Goal: Complete application form

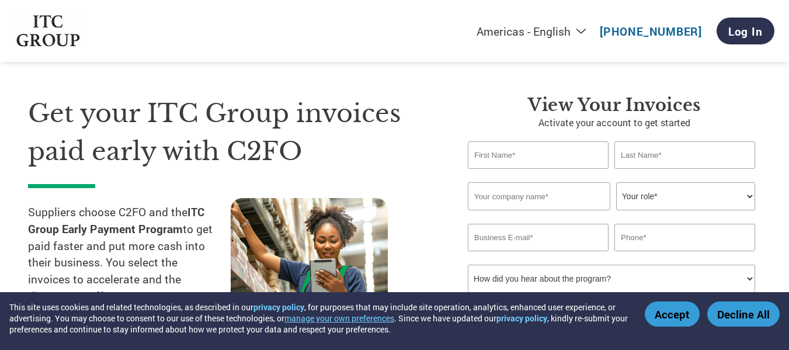
scroll to position [17, 0]
click at [518, 142] on input "text" at bounding box center [538, 155] width 141 height 27
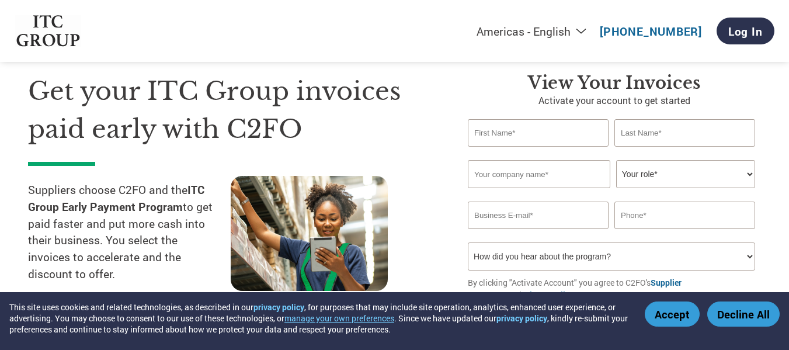
scroll to position [40, 0]
click at [514, 159] on input "text" at bounding box center [539, 173] width 143 height 28
click at [519, 119] on input "text" at bounding box center [538, 132] width 141 height 27
type input "V"
click at [649, 119] on input "text" at bounding box center [684, 132] width 141 height 27
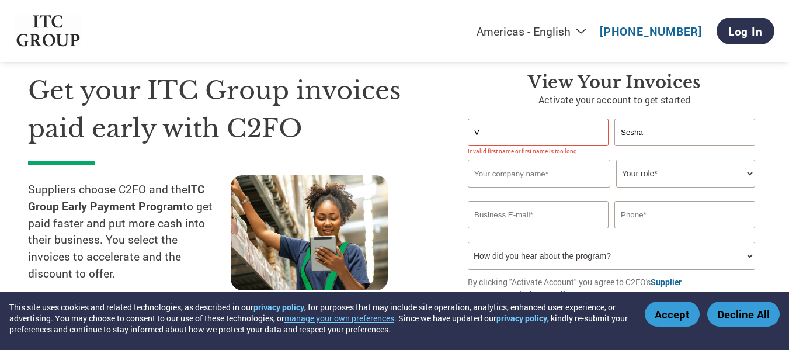
type input "Sesha"
click at [559, 119] on input "V" at bounding box center [538, 132] width 141 height 27
type input "[PERSON_NAME]"
click at [688, 119] on input "Sesha" at bounding box center [684, 132] width 141 height 27
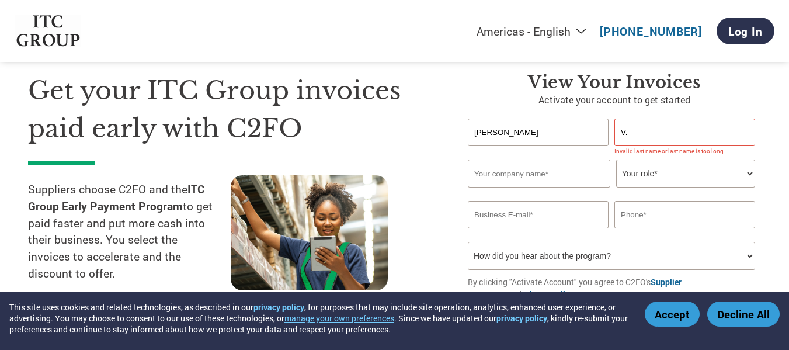
click at [666, 159] on select "Your role* CFO Controller Credit Manager Finance Director Treasurer CEO Preside…" at bounding box center [685, 173] width 139 height 28
drag, startPoint x: 630, startPoint y: 172, endPoint x: 638, endPoint y: 172, distance: 7.6
click at [638, 189] on div "Invalid company name or company name is too long" at bounding box center [611, 193] width 287 height 8
click at [663, 119] on input "V." at bounding box center [684, 132] width 141 height 27
type input "V"
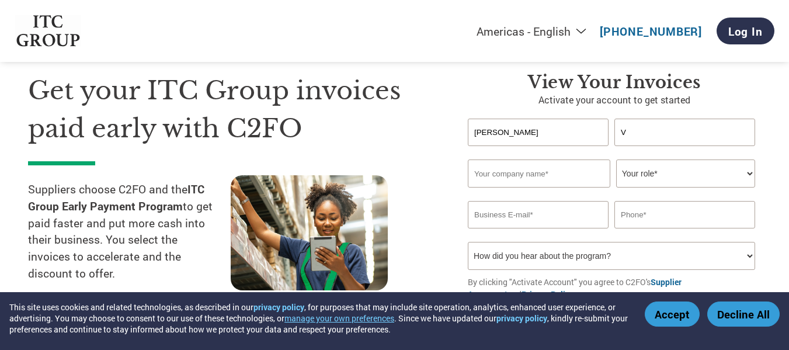
click at [755, 93] on p "Activate your account to get started" at bounding box center [614, 100] width 293 height 14
click at [707, 119] on input "V" at bounding box center [684, 132] width 141 height 27
click at [651, 119] on input "text" at bounding box center [684, 132] width 141 height 27
click at [695, 86] on div "View Your Invoices Activate your account to get started [PERSON_NAME] Invalid f…" at bounding box center [614, 204] width 293 height 264
click at [674, 119] on input "[PERSON_NAME]" at bounding box center [684, 132] width 141 height 27
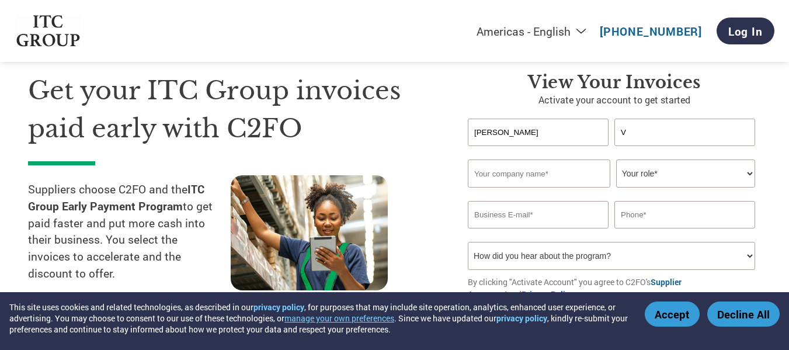
type input "V"
click at [712, 88] on div "View Your Invoices Activate your account to get started [PERSON_NAME] Invalid f…" at bounding box center [614, 204] width 293 height 264
click at [691, 119] on input "V" at bounding box center [684, 132] width 141 height 27
click at [564, 119] on input "[PERSON_NAME]" at bounding box center [538, 132] width 141 height 27
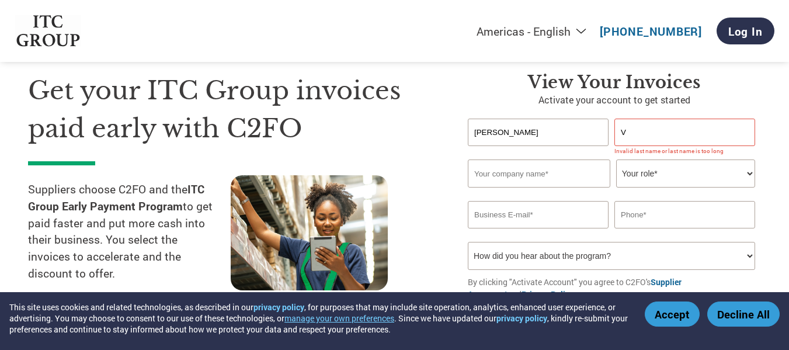
click at [564, 119] on input "[PERSON_NAME]" at bounding box center [538, 132] width 141 height 27
type input "[PERSON_NAME]"
click at [661, 119] on input "V" at bounding box center [684, 132] width 141 height 27
type input "[PERSON_NAME]"
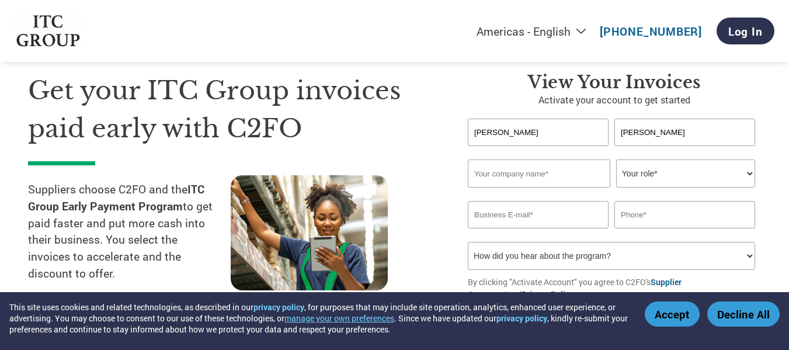
click at [516, 159] on input "text" at bounding box center [539, 173] width 143 height 28
type input "TVS Training and Services Limited"
click at [645, 159] on select "Your role* CFO Controller Credit Manager Finance Director Treasurer CEO Preside…" at bounding box center [685, 173] width 139 height 28
select select "CFO"
click at [620, 159] on select "Your role* CFO Controller Credit Manager Finance Director Treasurer CEO Preside…" at bounding box center [685, 173] width 139 height 28
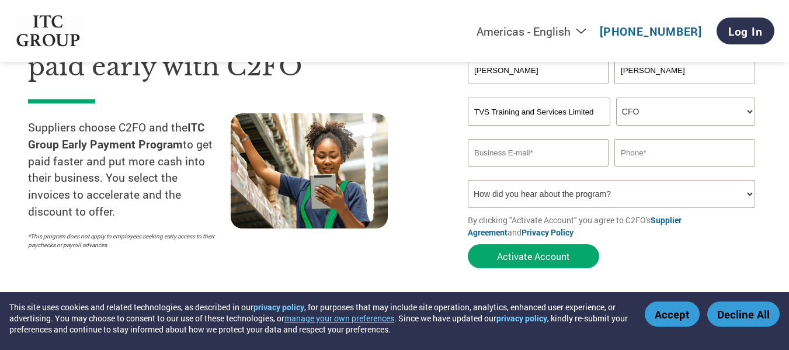
scroll to position [104, 0]
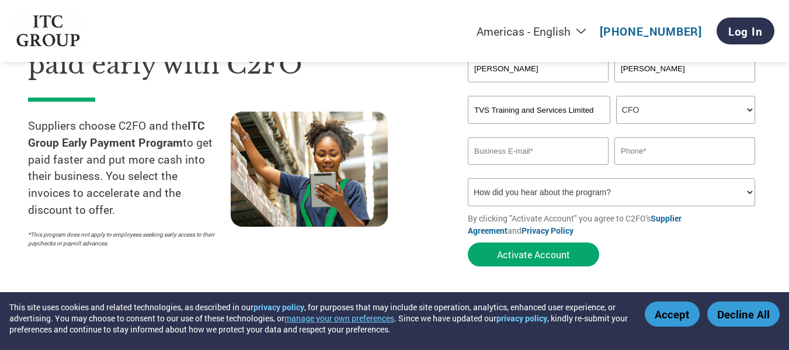
click at [546, 137] on input "email" at bounding box center [538, 150] width 141 height 27
type input "[EMAIL_ADDRESS][DOMAIN_NAME]"
click at [671, 137] on input "text" at bounding box center [684, 150] width 141 height 27
click at [596, 178] on select "How did you hear about the program? Received a letter Email Social Media Online…" at bounding box center [611, 192] width 287 height 28
select select "Received a Letter"
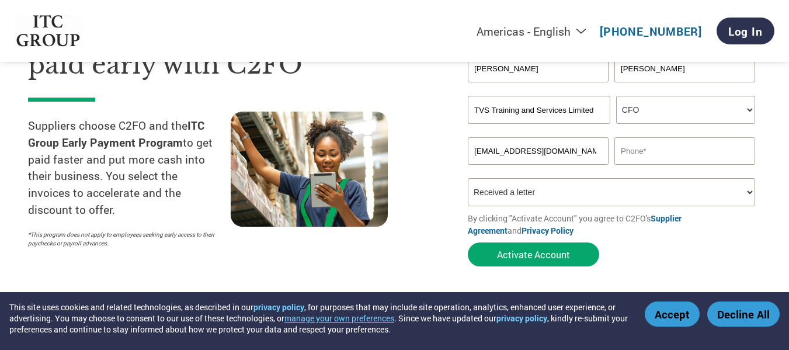
click at [469, 178] on select "How did you hear about the program? Received a letter Email Social Media Online…" at bounding box center [611, 192] width 287 height 28
click at [701, 137] on input "text" at bounding box center [684, 150] width 141 height 27
type input "7418880720"
click at [643, 235] on section "Get your ITC Group invoices paid early with C2FO Suppliers choose C2FO and the …" at bounding box center [394, 126] width 789 height 367
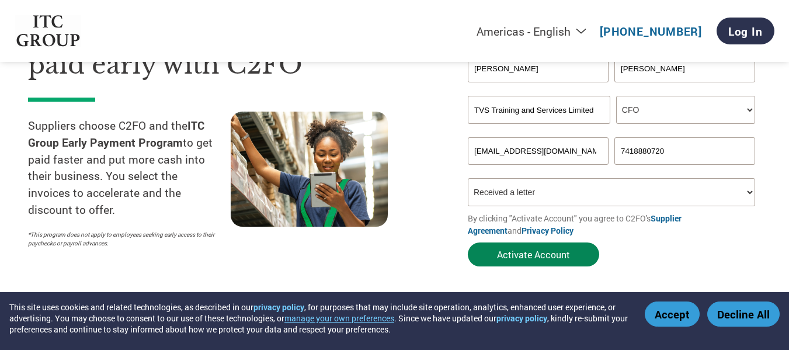
click at [568, 242] on button "Activate Account" at bounding box center [533, 254] width 131 height 24
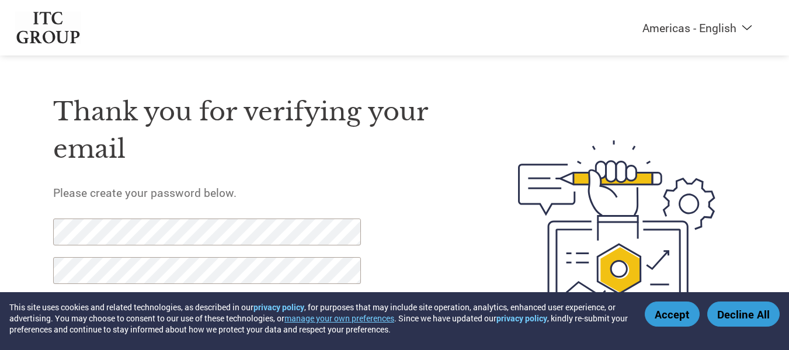
scroll to position [65, 0]
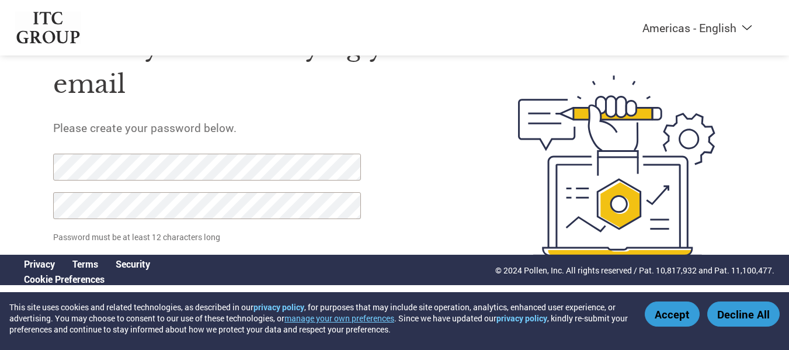
click at [109, 257] on input "Set Password" at bounding box center [111, 269] width 116 height 24
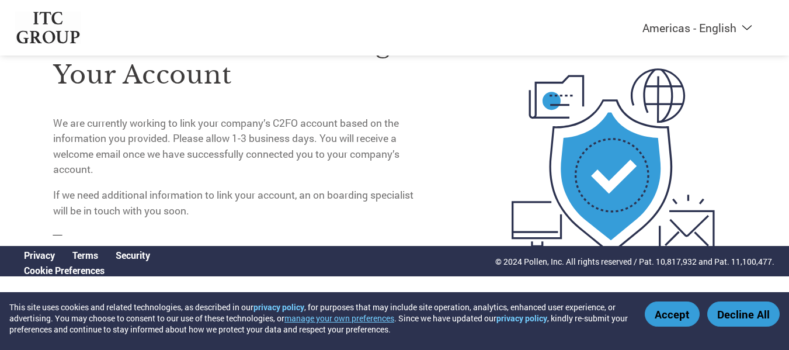
scroll to position [0, 0]
